Goal: Information Seeking & Learning: Compare options

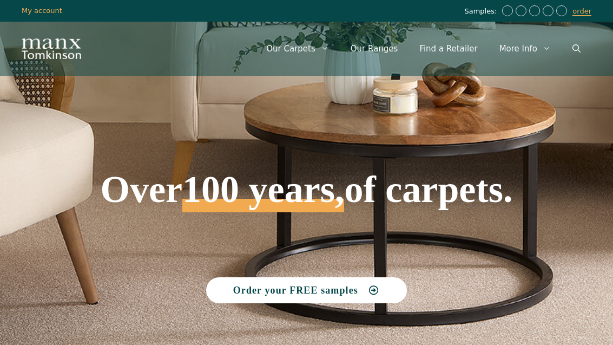
click at [393, 50] on link "Our Ranges" at bounding box center [374, 48] width 69 height 32
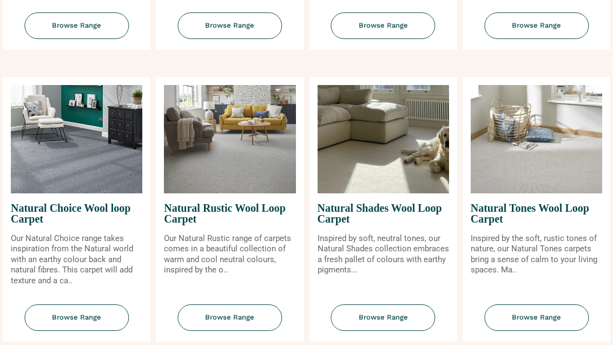
scroll to position [661, 0]
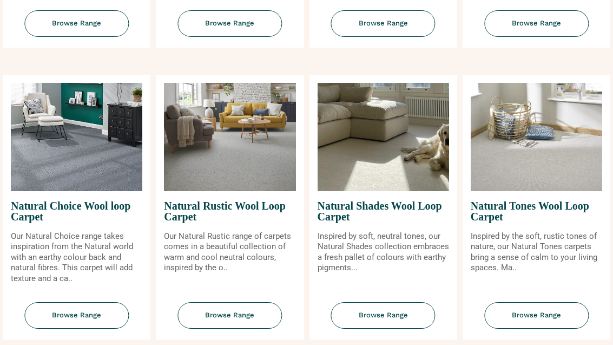
click at [565, 161] on img at bounding box center [536, 137] width 131 height 108
click at [552, 328] on span "Browse Range" at bounding box center [536, 315] width 104 height 27
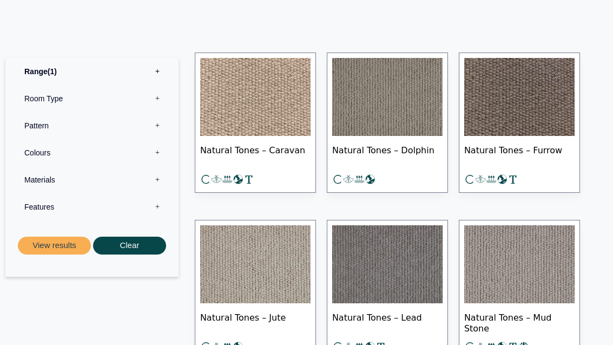
scroll to position [587, 0]
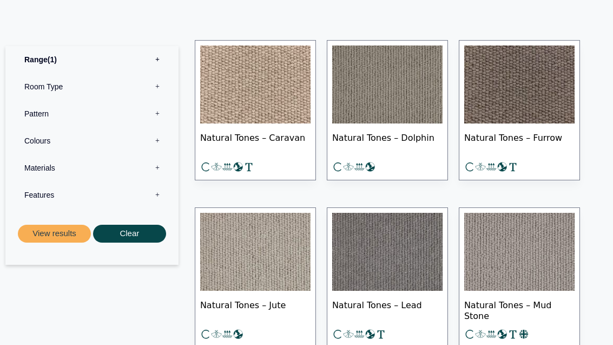
click at [405, 97] on img at bounding box center [387, 84] width 110 height 78
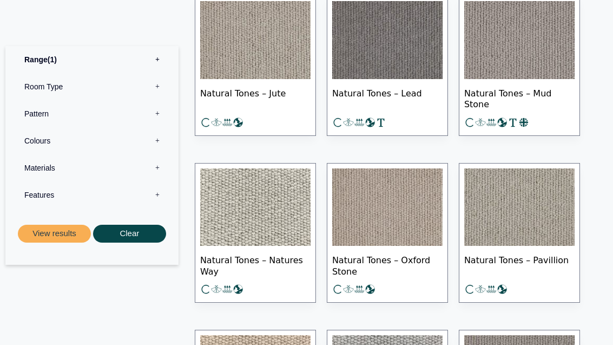
scroll to position [799, 0]
click at [256, 222] on img at bounding box center [255, 207] width 110 height 78
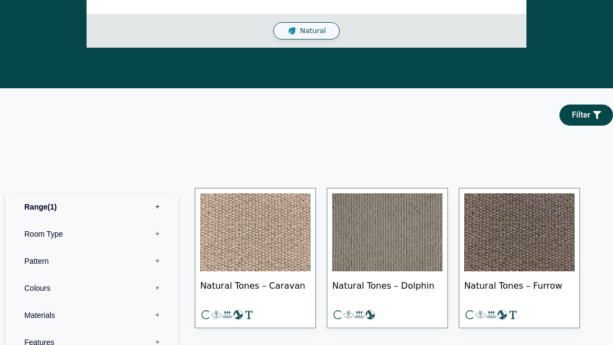
scroll to position [384, 0]
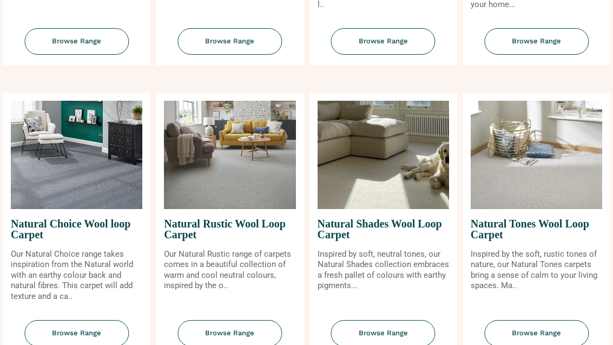
scroll to position [714, 0]
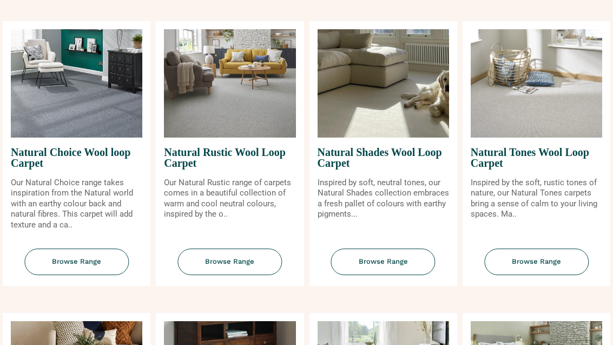
click at [96, 271] on span "Browse Range" at bounding box center [76, 262] width 104 height 27
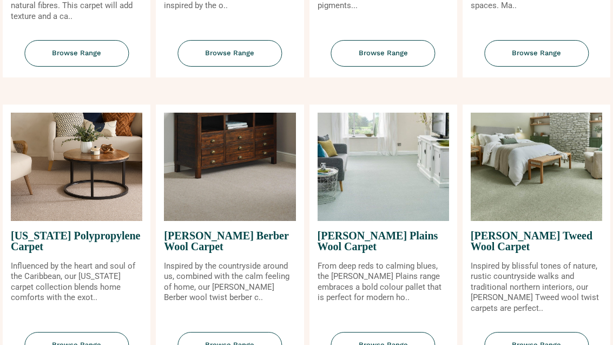
scroll to position [920, 0]
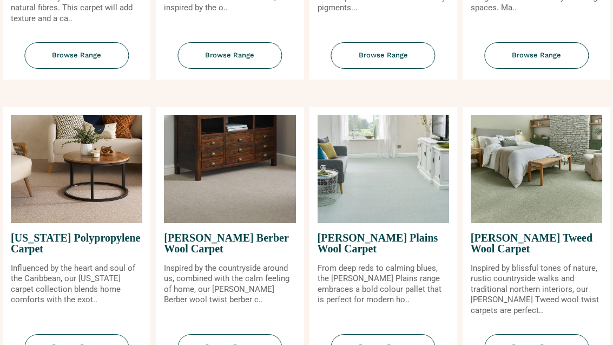
click at [115, 195] on img at bounding box center [76, 169] width 131 height 108
click at [96, 344] on span "Browse Range" at bounding box center [76, 347] width 104 height 27
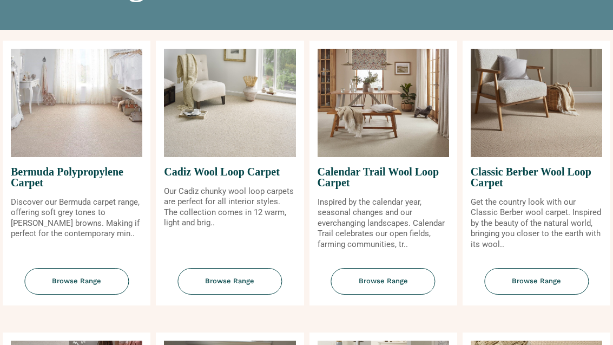
scroll to position [111, 0]
click at [414, 293] on span "Browse Range" at bounding box center [383, 281] width 104 height 27
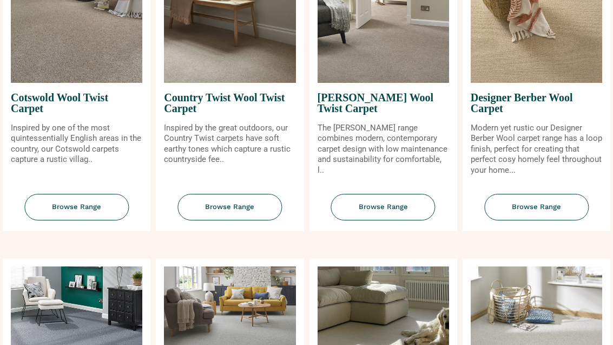
scroll to position [479, 0]
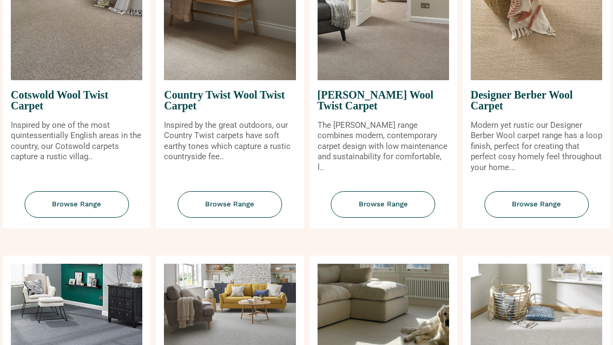
click at [556, 218] on span "Browse Range" at bounding box center [536, 205] width 104 height 27
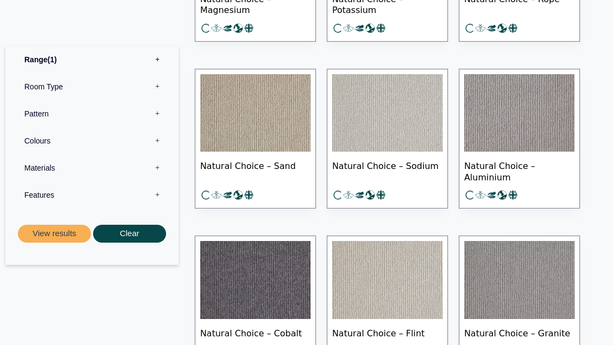
scroll to position [799, 0]
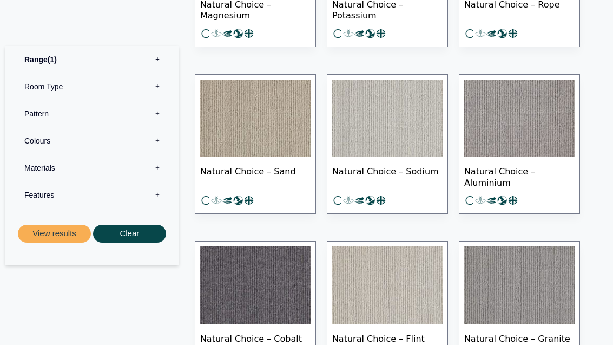
click at [390, 124] on img at bounding box center [387, 119] width 110 height 78
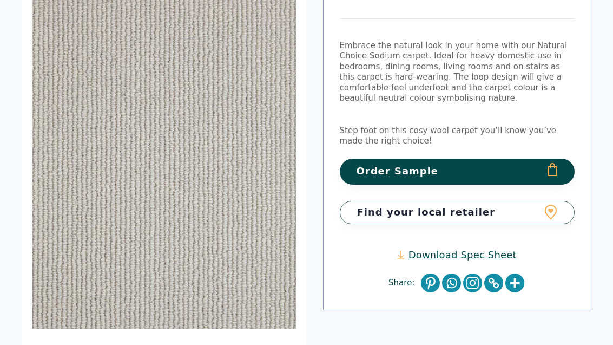
click at [246, 212] on img at bounding box center [194, 194] width 325 height 433
click at [244, 252] on img at bounding box center [145, 139] width 325 height 433
click at [248, 253] on img at bounding box center [145, 129] width 325 height 433
click at [248, 272] on img at bounding box center [144, 129] width 325 height 433
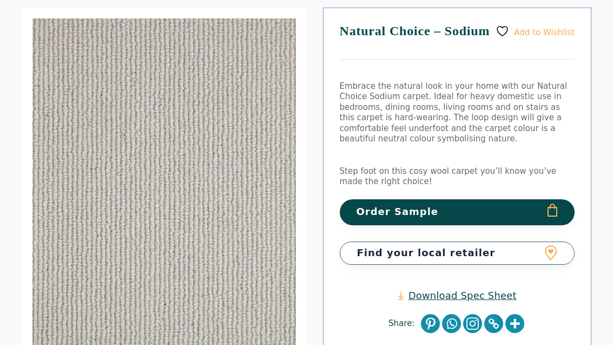
scroll to position [0, 0]
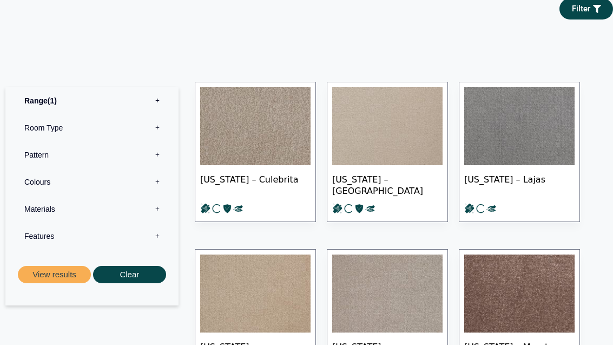
scroll to position [561, 0]
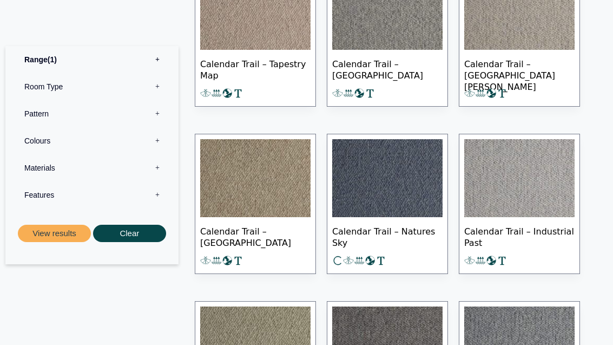
scroll to position [725, 0]
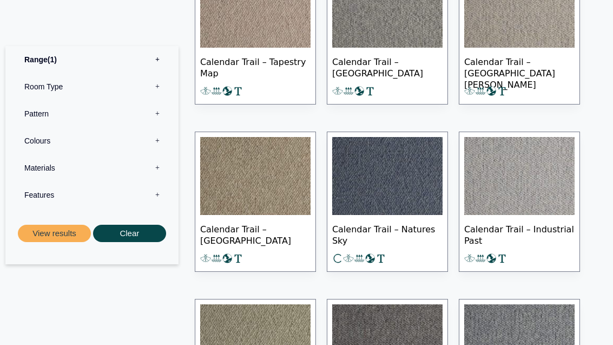
click at [532, 179] on img at bounding box center [519, 176] width 110 height 78
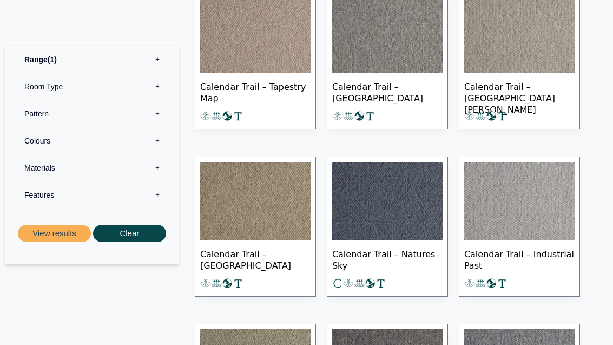
scroll to position [696, 0]
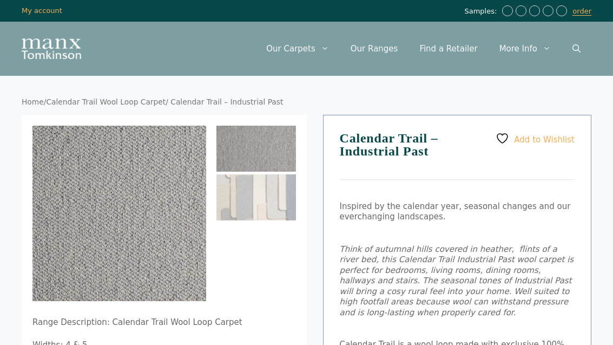
click at [147, 226] on img at bounding box center [183, 279] width 303 height 307
click at [151, 243] on img at bounding box center [183, 279] width 303 height 307
click at [115, 189] on img at bounding box center [183, 279] width 303 height 307
click at [129, 235] on img at bounding box center [111, 196] width 303 height 307
click at [140, 249] on img at bounding box center [111, 196] width 303 height 307
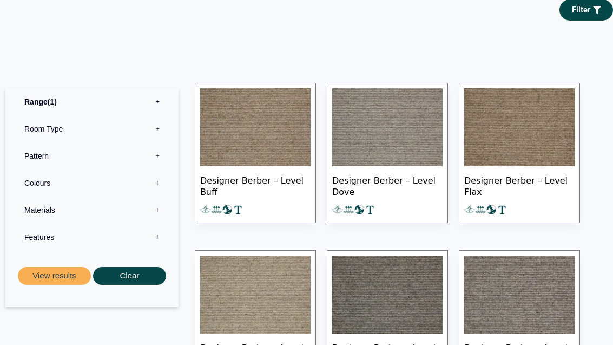
scroll to position [576, 0]
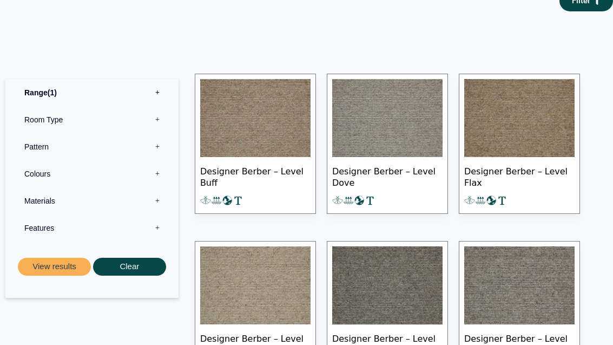
click at [401, 132] on img at bounding box center [387, 119] width 110 height 78
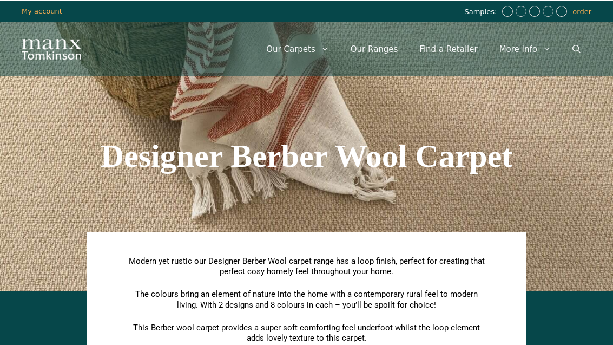
scroll to position [612, 0]
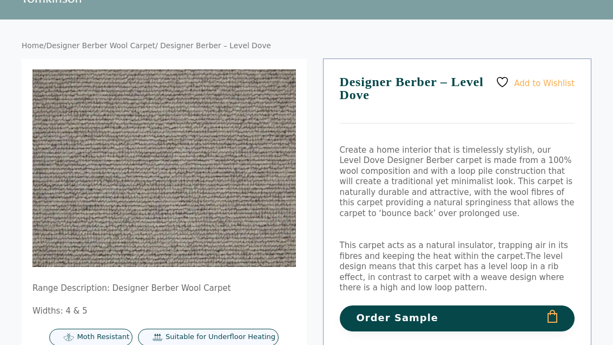
scroll to position [56, 0]
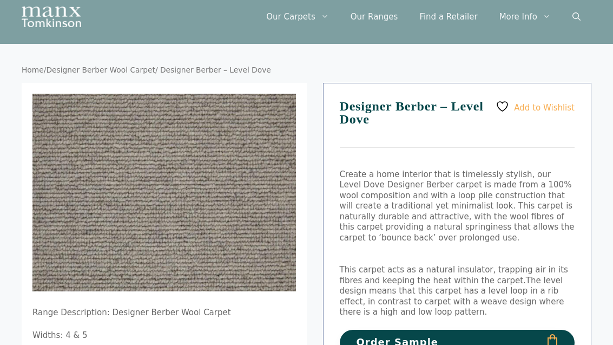
scroll to position [0, 0]
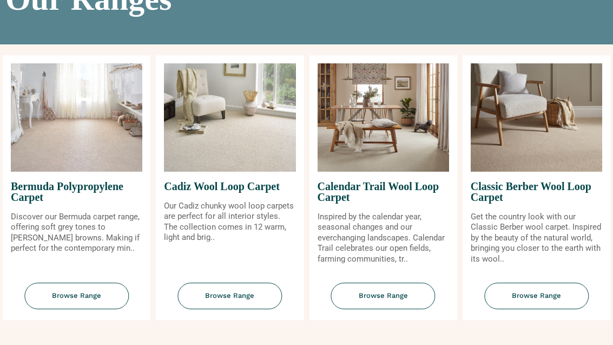
scroll to position [80, 0]
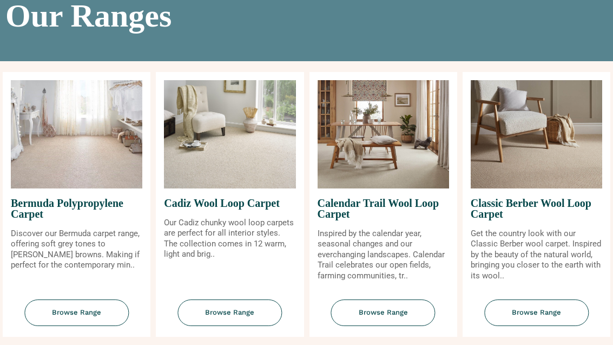
click at [190, 170] on img at bounding box center [229, 134] width 131 height 108
click at [199, 321] on span "Browse Range" at bounding box center [229, 312] width 104 height 27
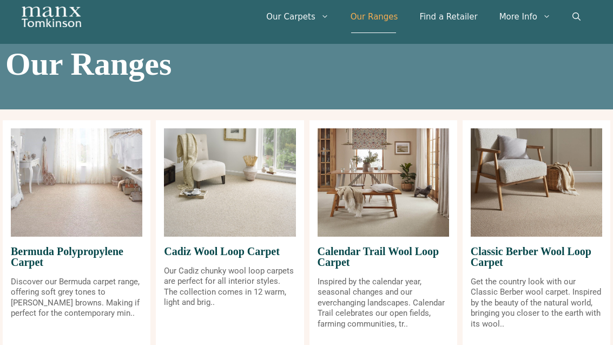
scroll to position [91, 0]
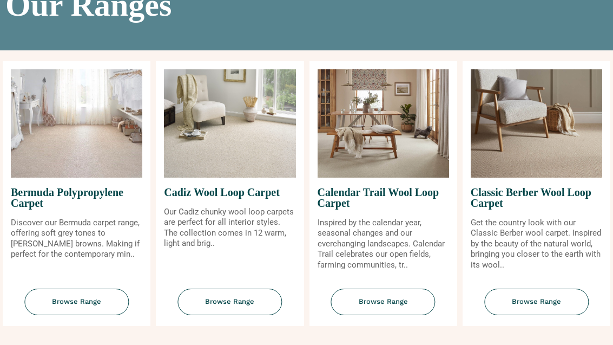
click at [552, 314] on span "Browse Range" at bounding box center [536, 301] width 104 height 27
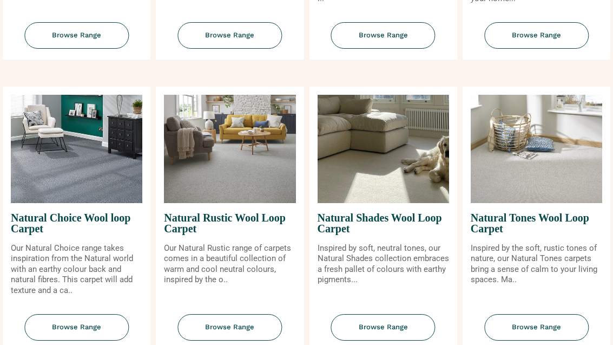
scroll to position [694, 0]
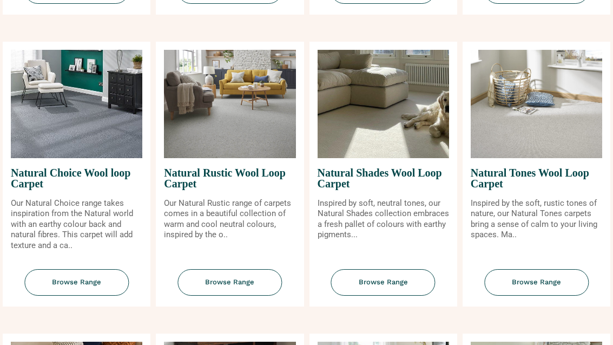
click at [265, 289] on span "Browse Range" at bounding box center [229, 282] width 104 height 27
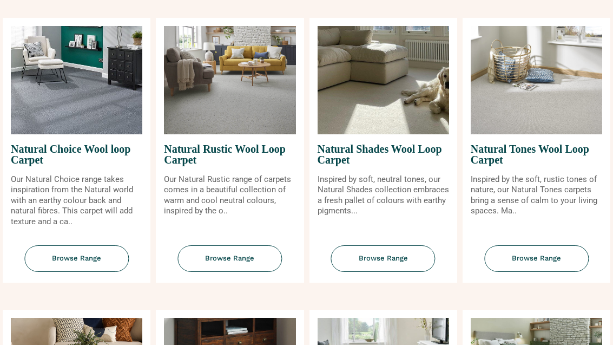
scroll to position [717, 0]
click at [424, 272] on span "Browse Range" at bounding box center [383, 258] width 104 height 27
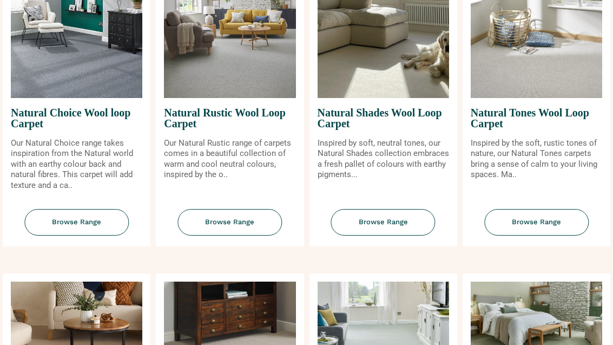
click at [549, 226] on span "Browse Range" at bounding box center [536, 222] width 104 height 27
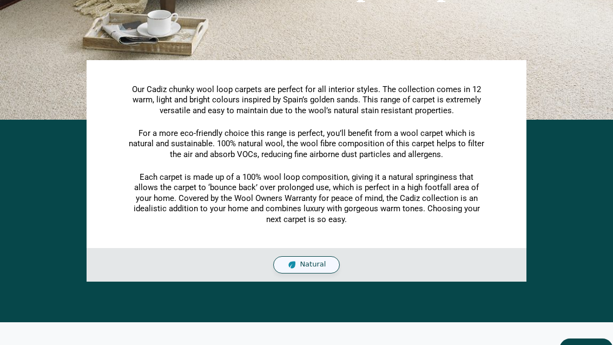
scroll to position [157, 0]
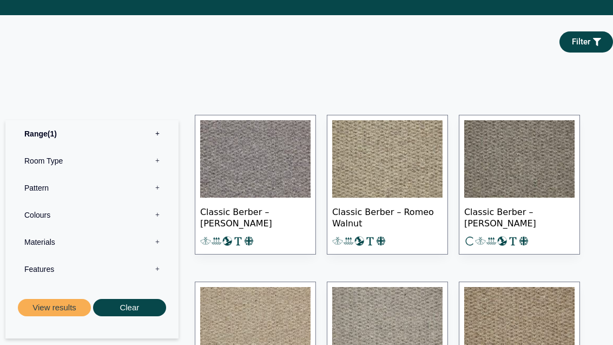
scroll to position [506, 0]
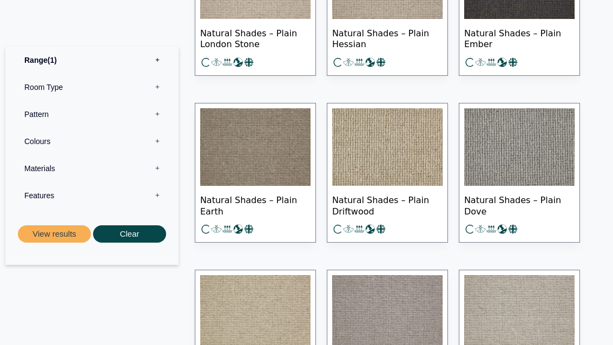
scroll to position [1140, 0]
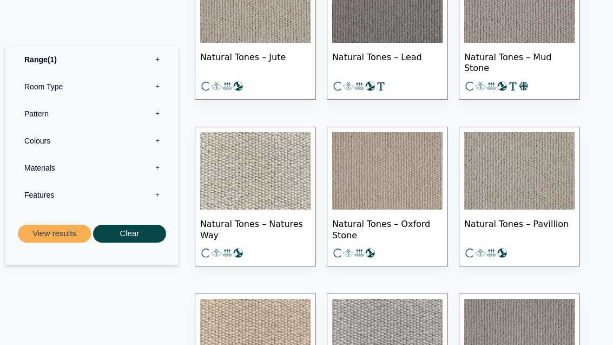
scroll to position [835, 0]
click at [226, 175] on img at bounding box center [255, 171] width 110 height 78
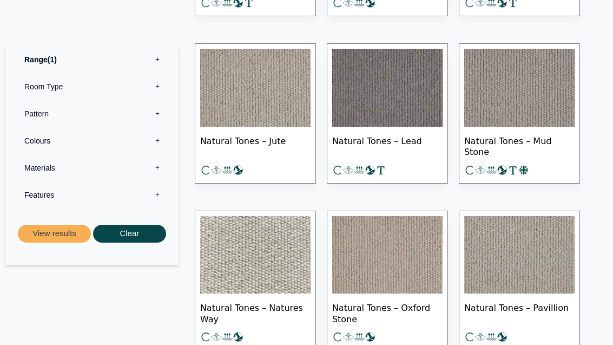
scroll to position [741, 0]
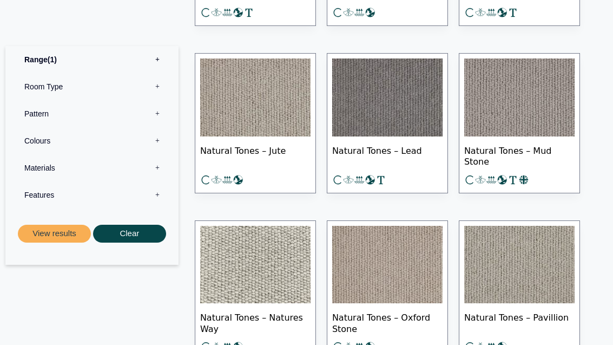
click at [527, 256] on img at bounding box center [519, 265] width 110 height 78
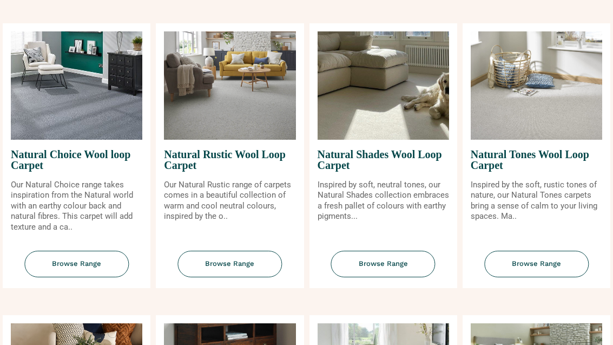
scroll to position [709, 0]
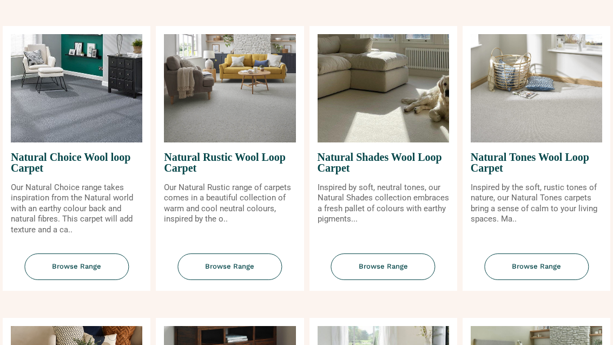
click at [550, 273] on span "Browse Range" at bounding box center [536, 267] width 104 height 27
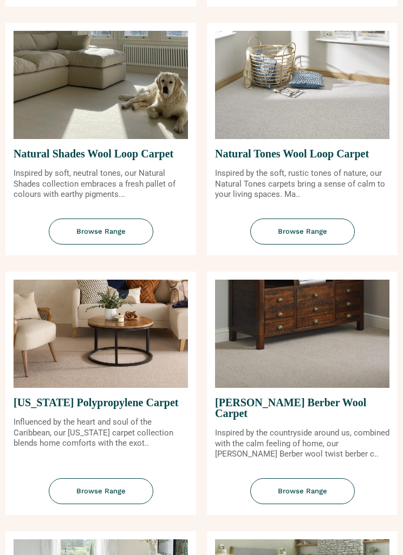
scroll to position [1401, 0]
click at [337, 220] on span "Browse Range" at bounding box center [302, 232] width 104 height 27
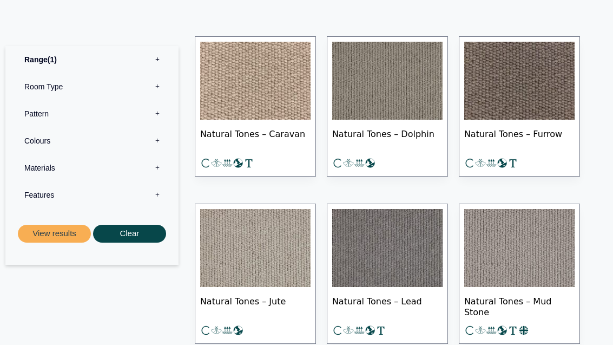
scroll to position [603, 0]
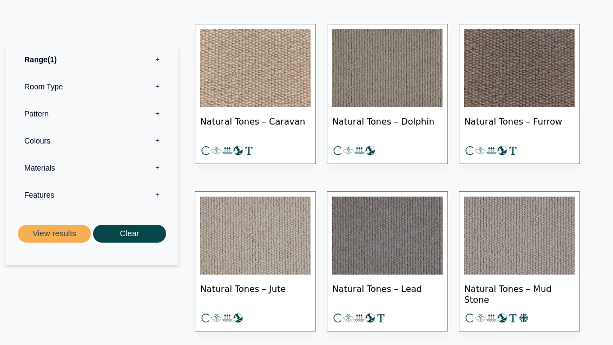
click at [286, 234] on img at bounding box center [255, 236] width 110 height 78
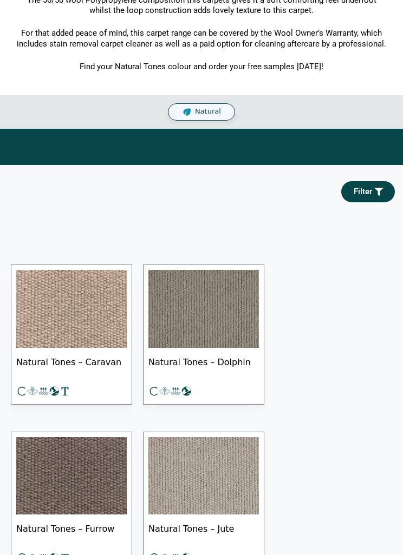
scroll to position [353, 0]
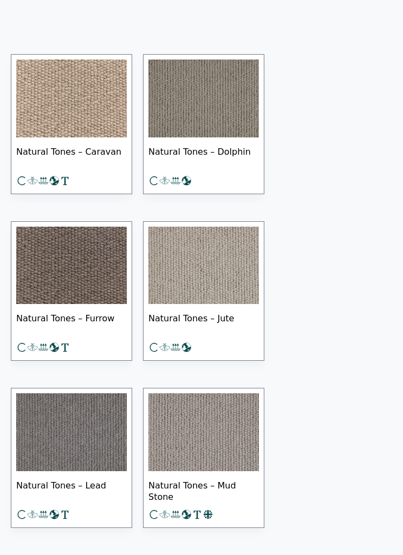
scroll to position [566, 0]
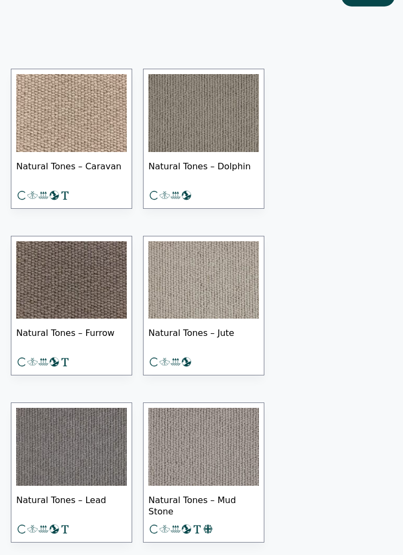
click at [179, 298] on img at bounding box center [203, 280] width 110 height 78
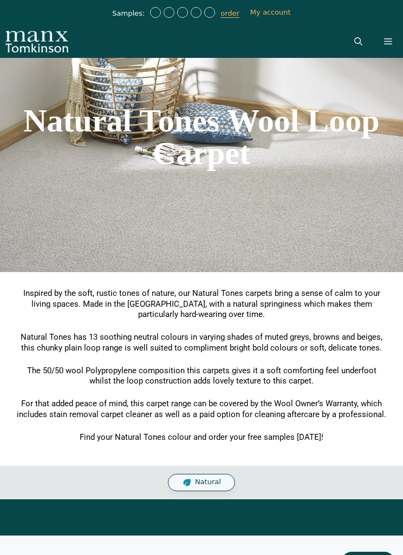
scroll to position [602, 0]
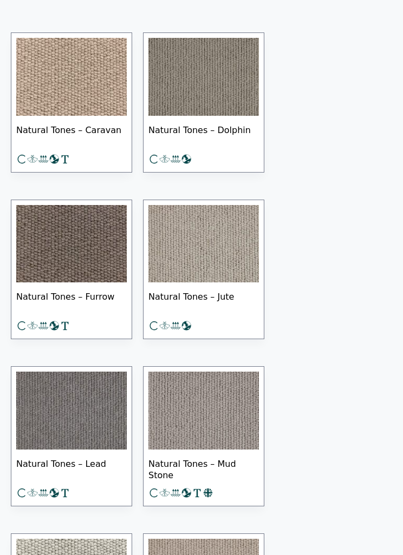
click at [215, 225] on img at bounding box center [203, 245] width 110 height 78
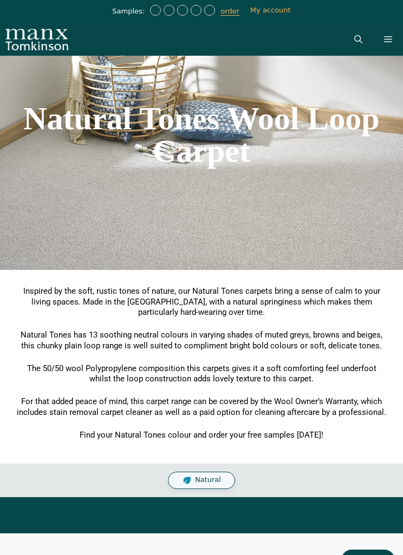
scroll to position [0, 0]
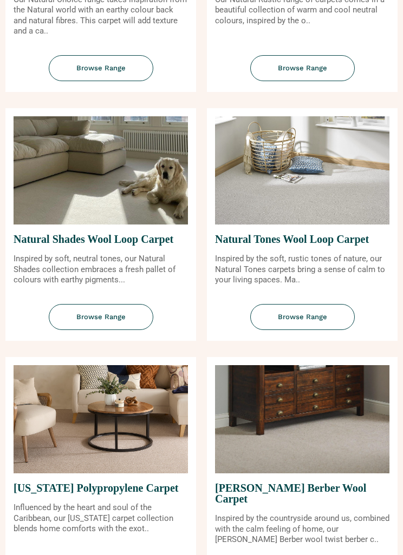
scroll to position [1315, 0]
click at [122, 305] on span "Browse Range" at bounding box center [101, 318] width 104 height 27
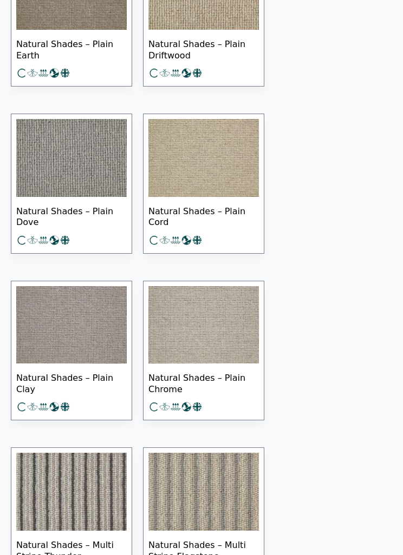
scroll to position [1680, 0]
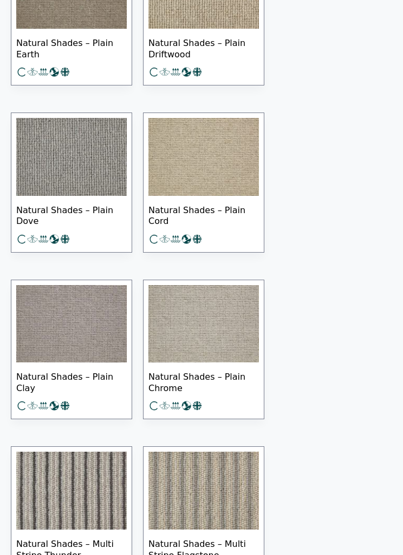
click at [101, 333] on img at bounding box center [71, 324] width 110 height 78
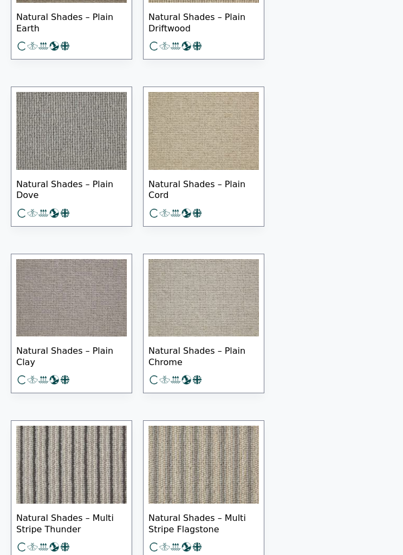
scroll to position [1704, 0]
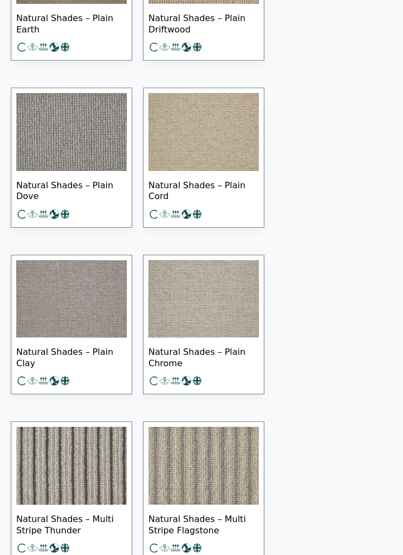
click at [228, 300] on img at bounding box center [203, 300] width 110 height 78
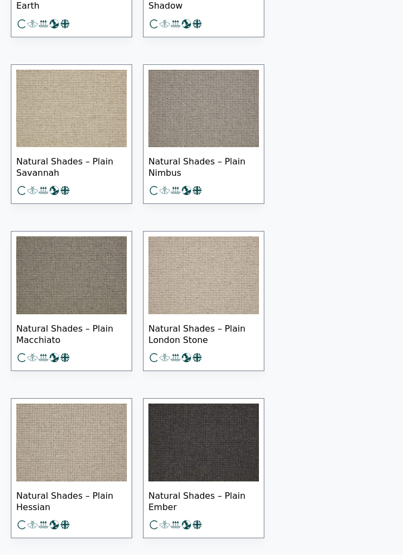
scroll to position [1059, 0]
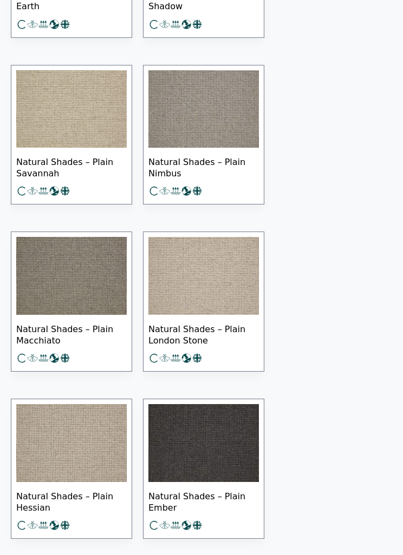
click at [75, 444] on img at bounding box center [71, 443] width 110 height 78
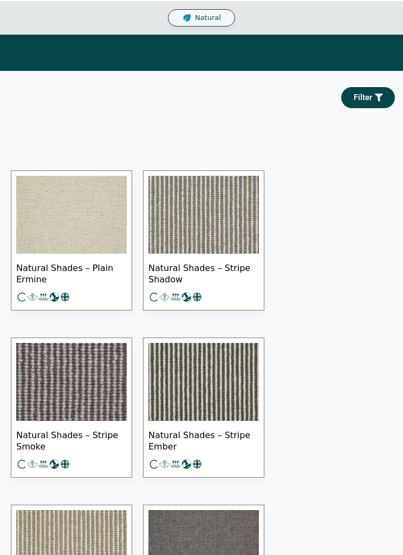
scroll to position [419, 0]
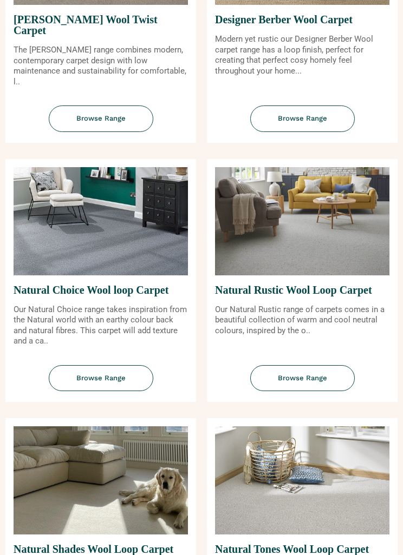
scroll to position [1005, 0]
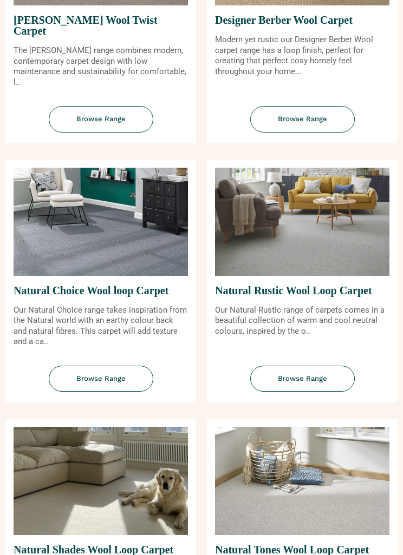
click at [319, 366] on span "Browse Range" at bounding box center [302, 379] width 104 height 27
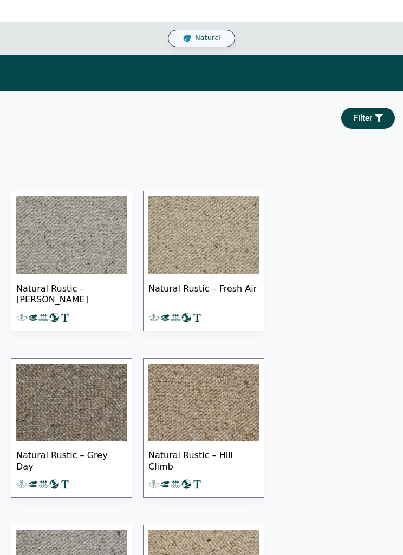
scroll to position [376, 0]
click at [92, 244] on img at bounding box center [71, 235] width 110 height 78
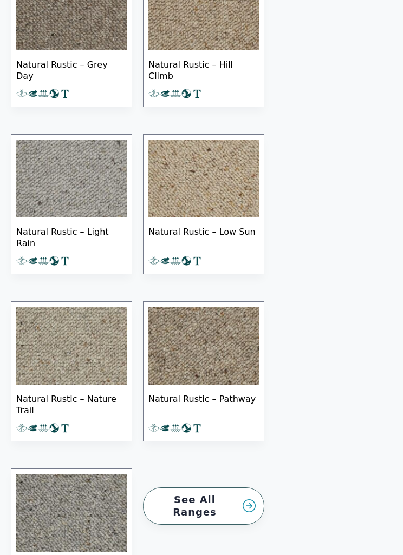
scroll to position [761, 0]
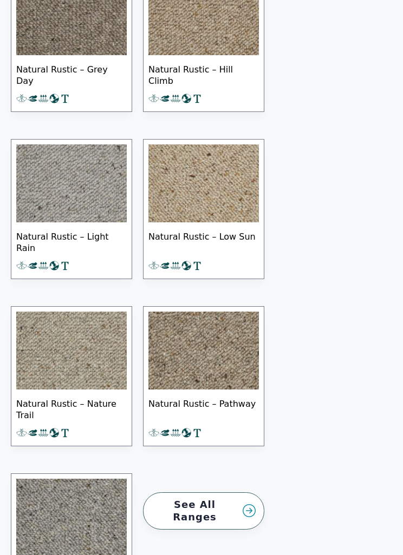
click at [88, 181] on img at bounding box center [71, 184] width 110 height 78
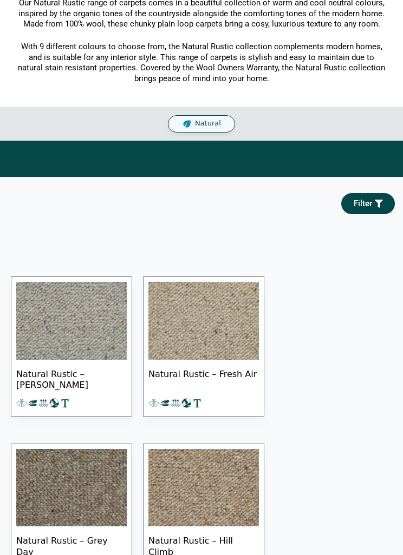
scroll to position [267, 0]
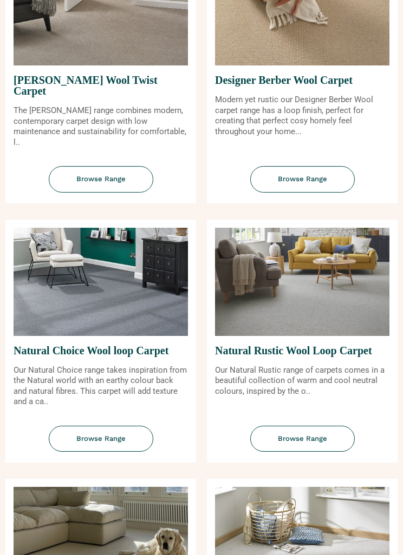
scroll to position [945, 0]
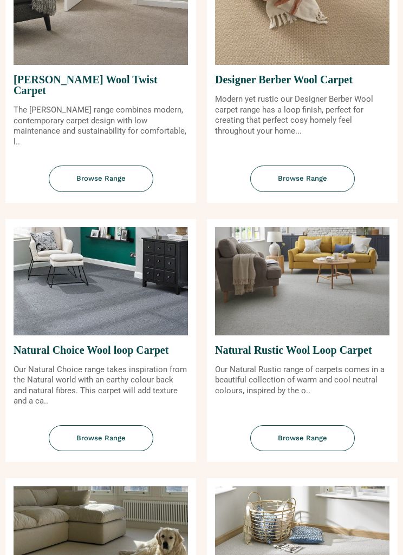
click at [118, 426] on span "Browse Range" at bounding box center [101, 439] width 104 height 27
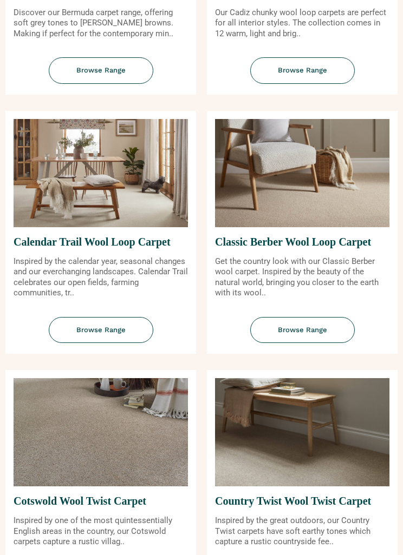
scroll to position [274, 0]
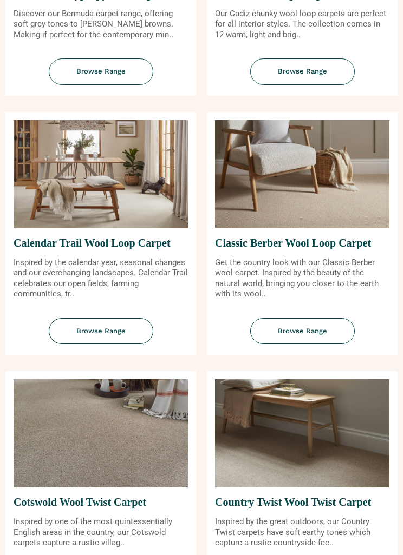
click at [316, 329] on span "Browse Range" at bounding box center [302, 331] width 104 height 27
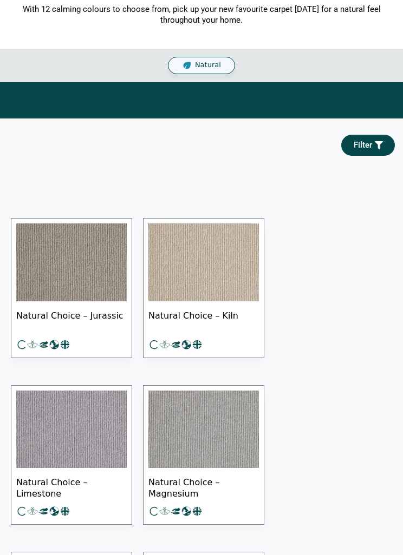
scroll to position [352, 0]
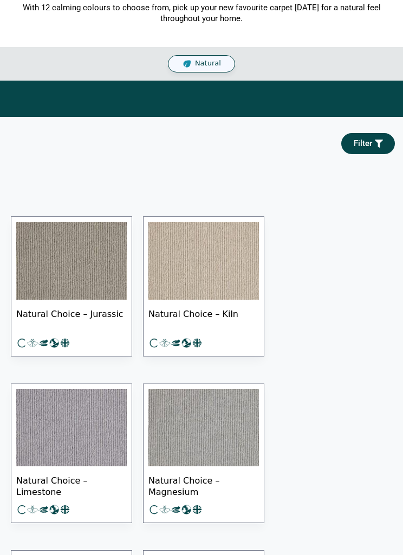
click at [210, 426] on img at bounding box center [203, 429] width 110 height 78
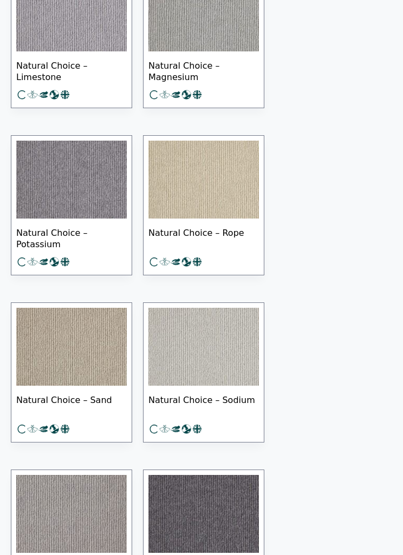
scroll to position [729, 0]
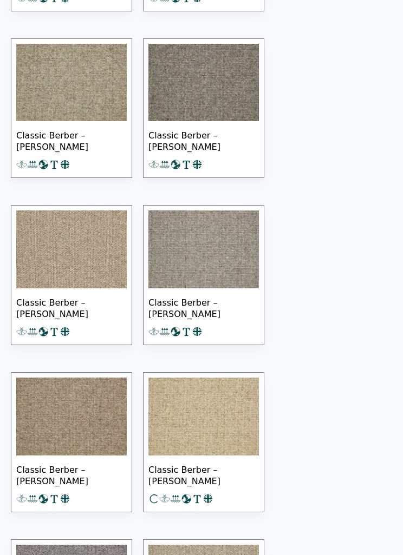
scroll to position [1456, 0]
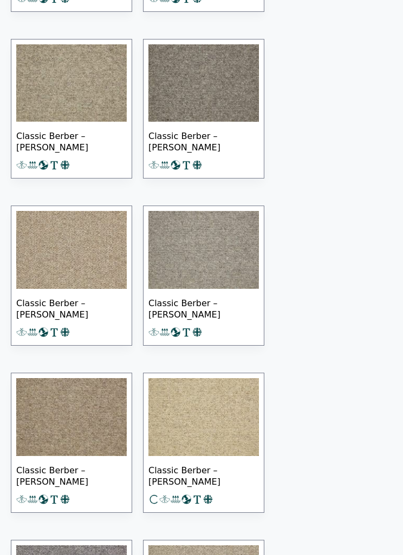
click at [225, 247] on img at bounding box center [203, 251] width 110 height 78
